Goal: Task Accomplishment & Management: Use online tool/utility

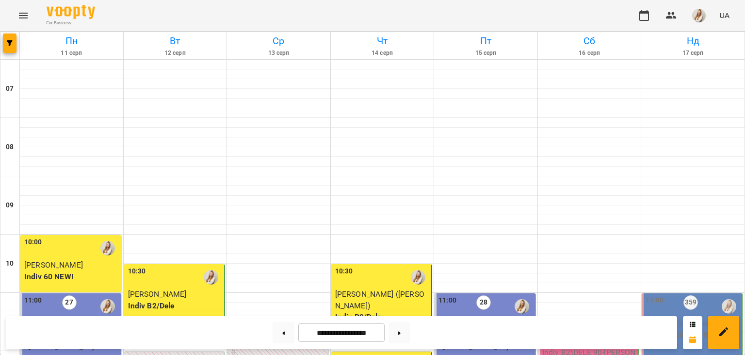
scroll to position [575, 0]
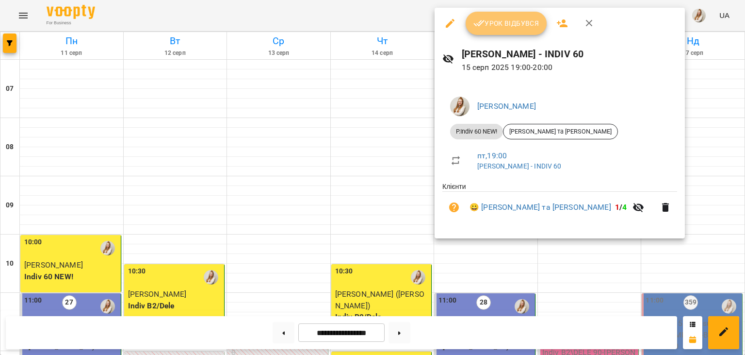
click at [496, 26] on span "Урок відбувся" at bounding box center [507, 23] width 66 height 12
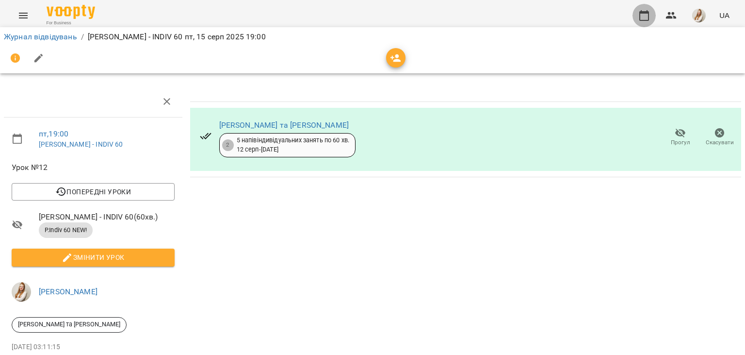
click at [643, 18] on icon "button" at bounding box center [645, 16] width 12 height 12
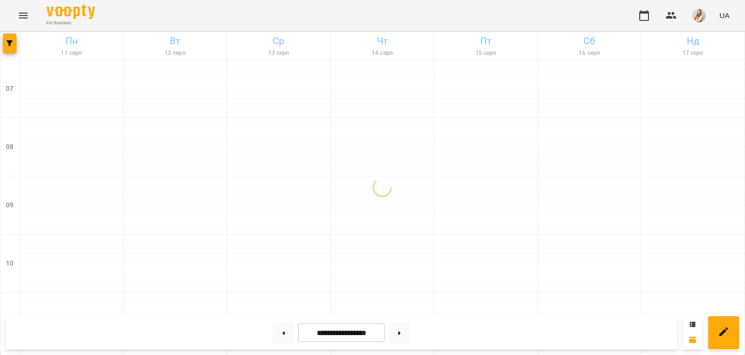
click at [361, 18] on div "For Business UA" at bounding box center [372, 15] width 745 height 31
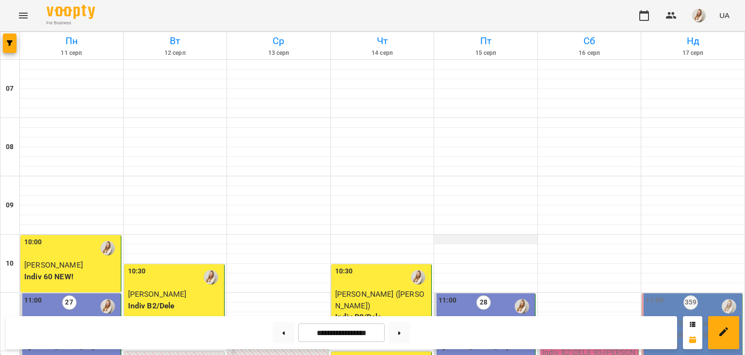
scroll to position [505, 0]
click at [704, 15] on img "button" at bounding box center [699, 16] width 14 height 14
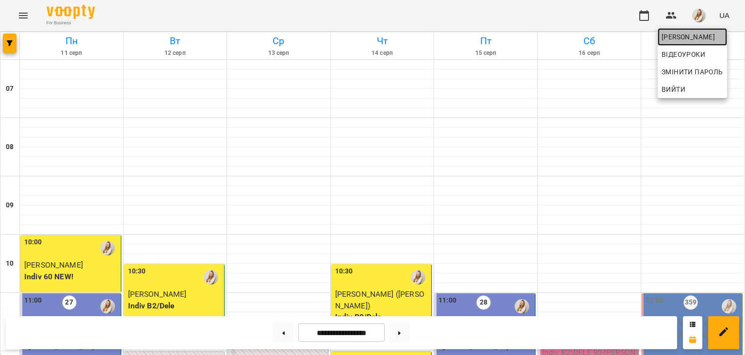
click at [673, 35] on span "[PERSON_NAME]" at bounding box center [693, 37] width 62 height 12
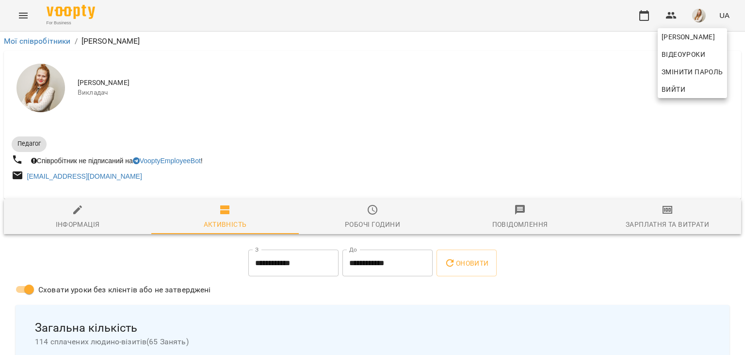
click at [676, 205] on div at bounding box center [372, 177] width 745 height 355
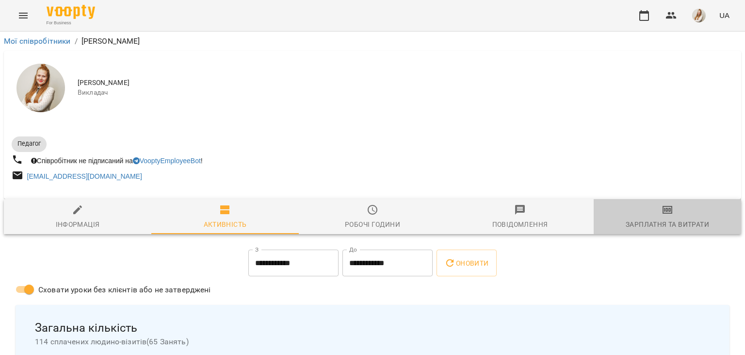
click at [672, 211] on icon "button" at bounding box center [668, 210] width 10 height 8
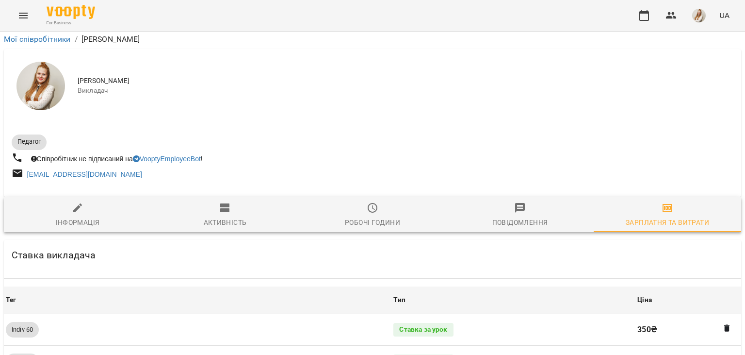
scroll to position [1089, 0]
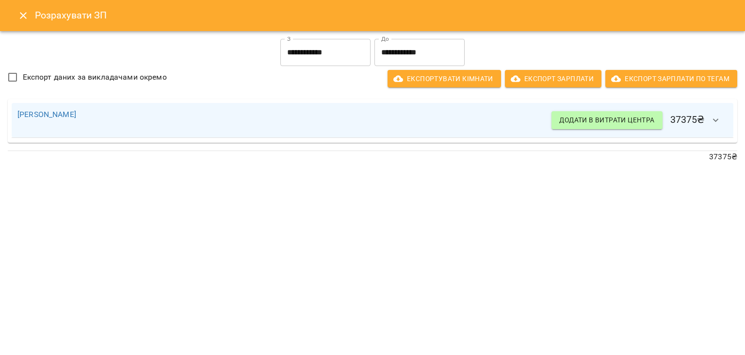
click at [13, 18] on button "Close" at bounding box center [23, 15] width 23 height 23
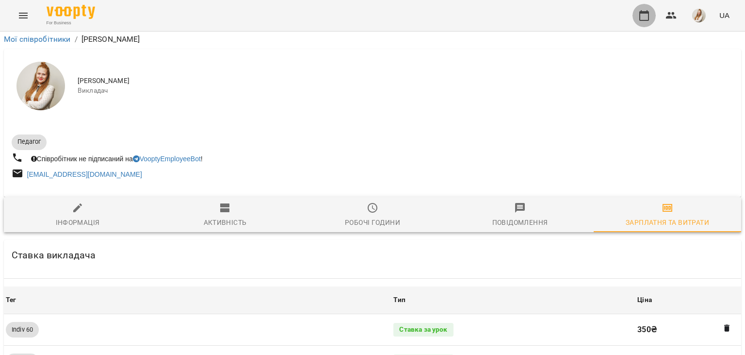
click at [640, 12] on icon "button" at bounding box center [645, 16] width 12 height 12
